Goal: Task Accomplishment & Management: Manage account settings

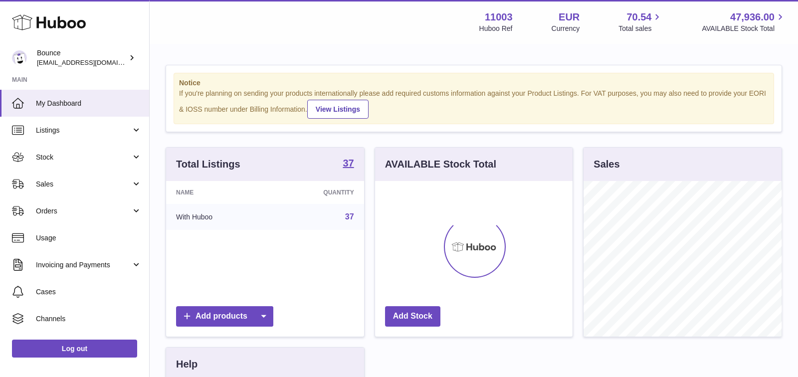
scroll to position [155, 198]
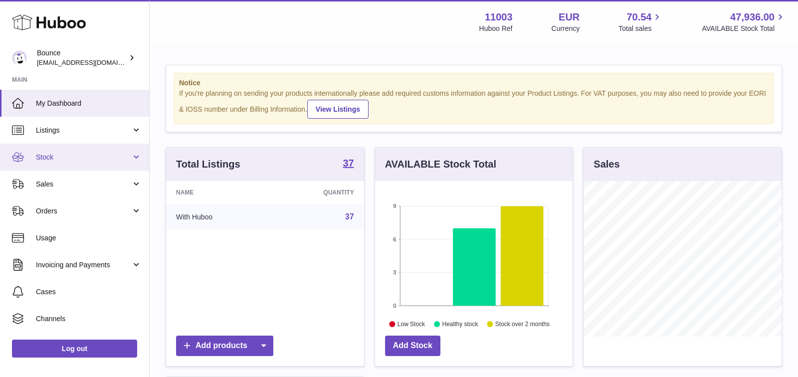
click at [55, 155] on span "Stock" at bounding box center [83, 157] width 95 height 9
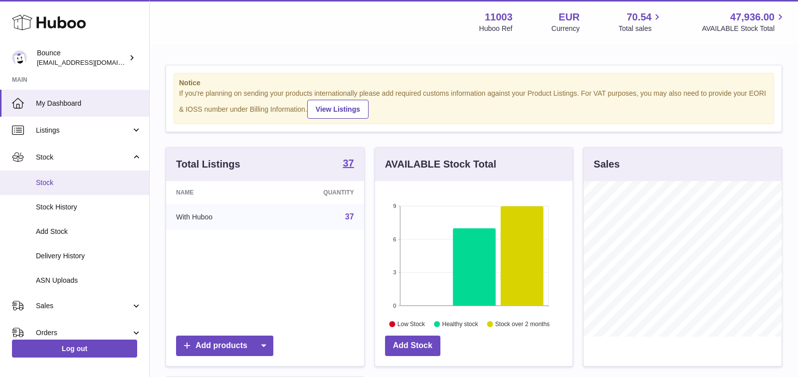
click at [58, 176] on link "Stock" at bounding box center [74, 183] width 149 height 24
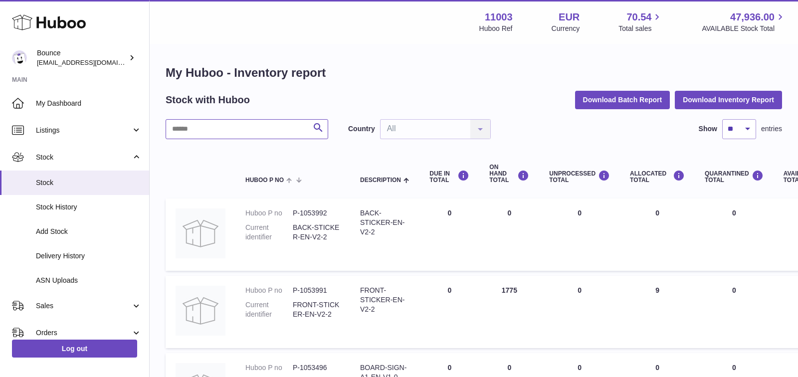
click at [208, 131] on input "text" at bounding box center [247, 129] width 163 height 20
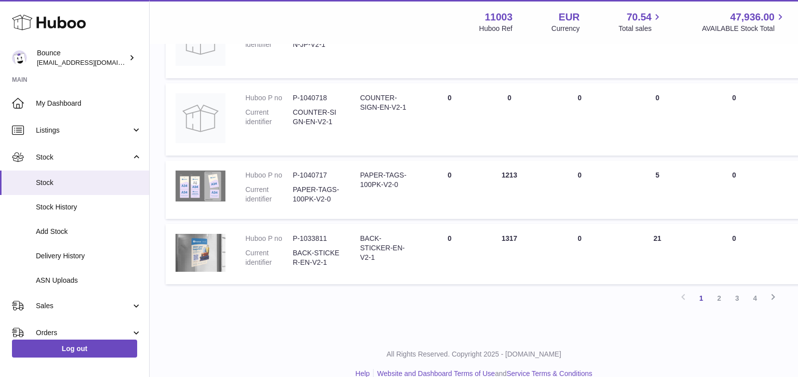
scroll to position [672, 0]
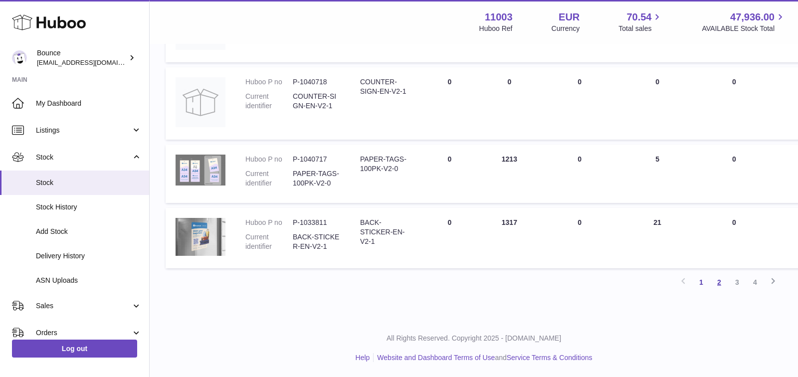
click at [721, 284] on link "2" at bounding box center [720, 282] width 18 height 18
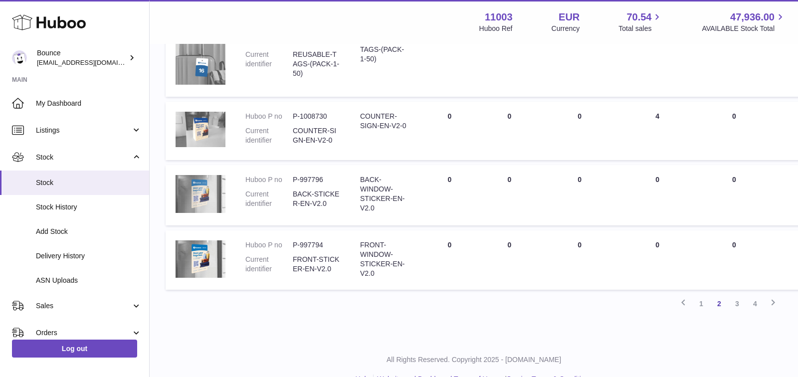
scroll to position [658, 0]
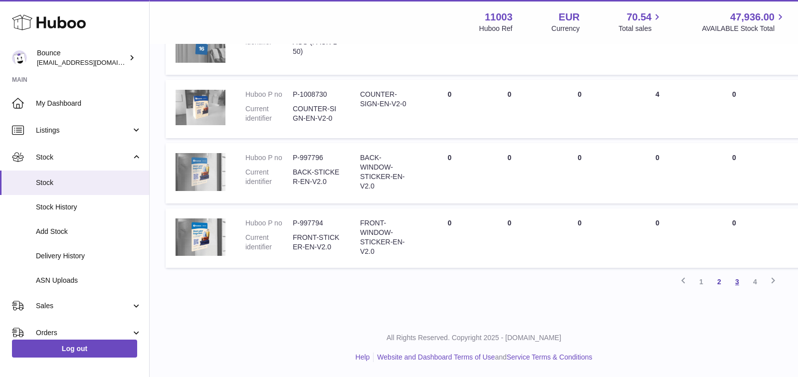
click at [741, 283] on link "3" at bounding box center [738, 282] width 18 height 18
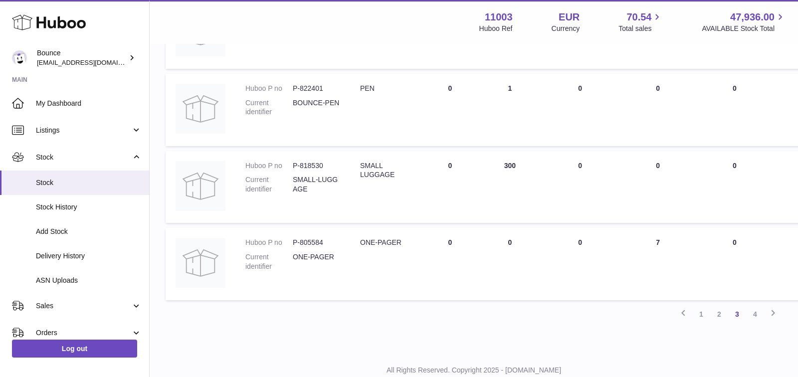
scroll to position [684, 0]
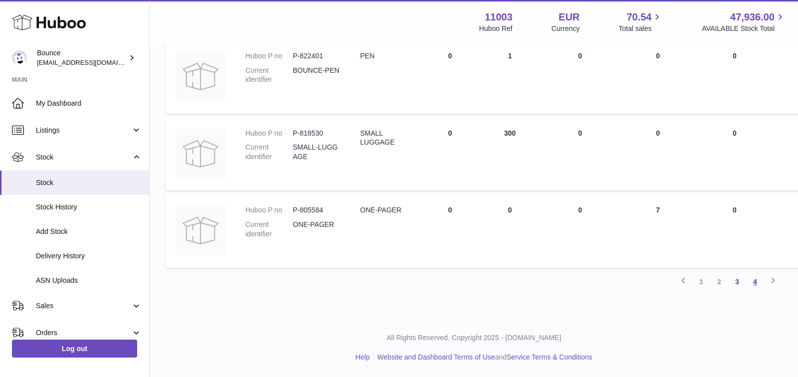
click at [756, 281] on link "4" at bounding box center [756, 282] width 18 height 18
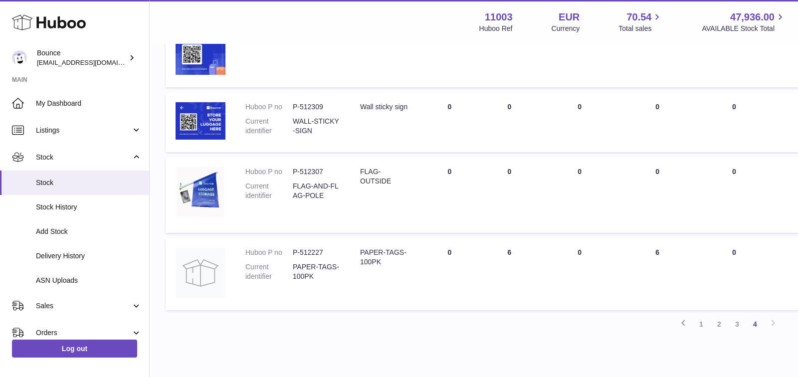
scroll to position [495, 0]
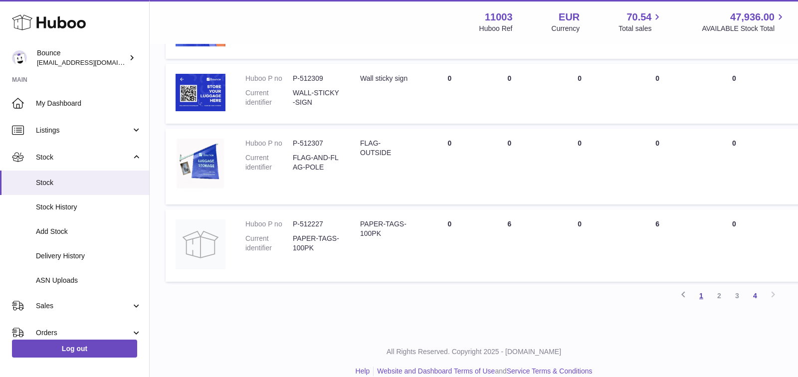
click at [699, 294] on link "1" at bounding box center [702, 296] width 18 height 18
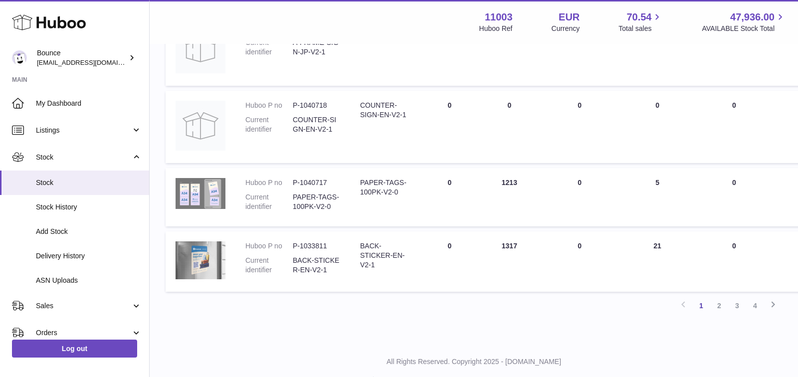
scroll to position [672, 0]
